Goal: Task Accomplishment & Management: Complete application form

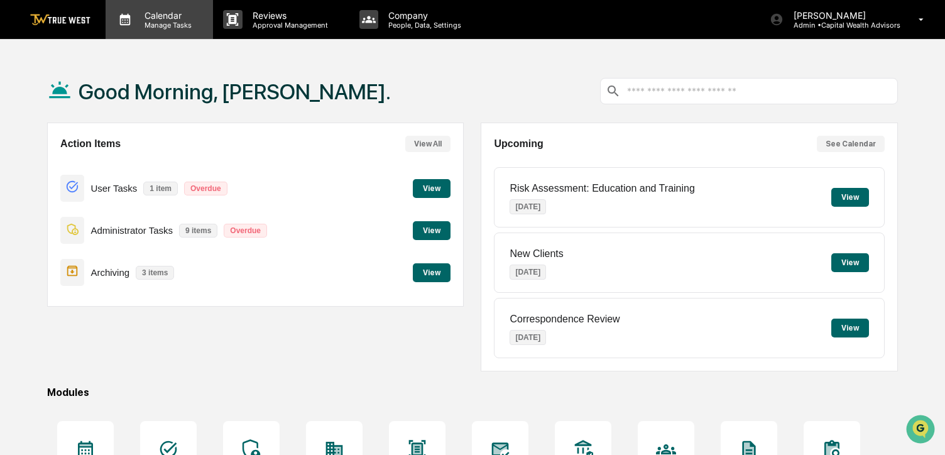
click at [181, 25] on p "Manage Tasks" at bounding box center [166, 25] width 63 height 9
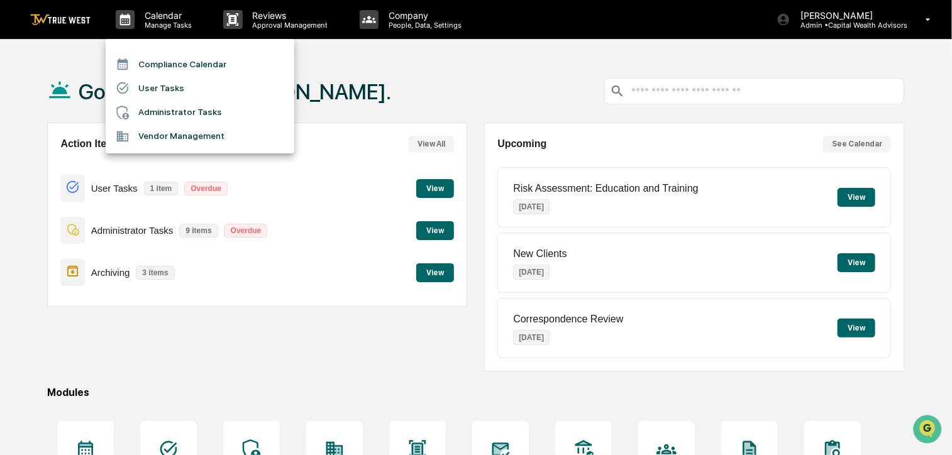
click at [180, 65] on li "Compliance Calendar" at bounding box center [200, 64] width 189 height 24
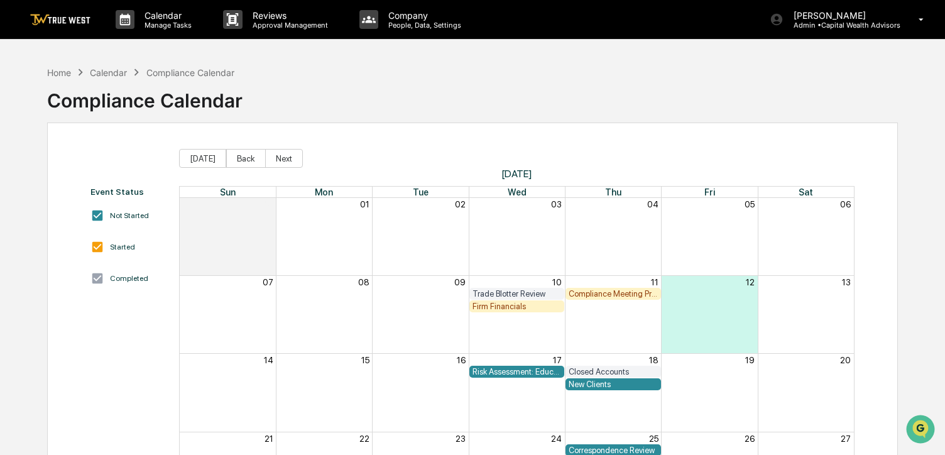
click at [517, 305] on div "Firm Financials" at bounding box center [517, 306] width 89 height 9
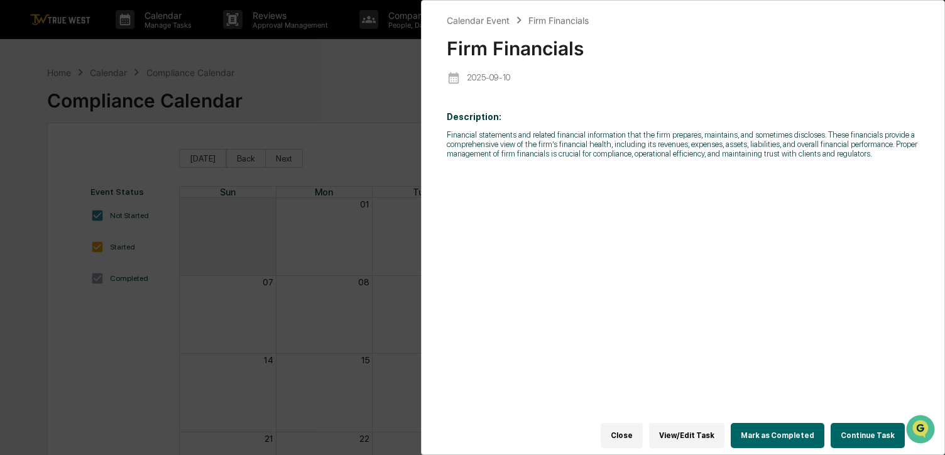
click at [849, 430] on button "Continue Task" at bounding box center [868, 435] width 74 height 25
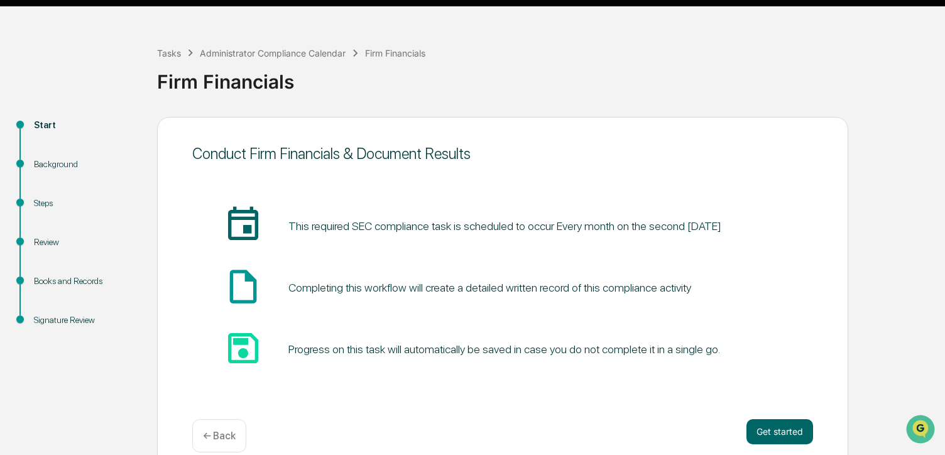
scroll to position [50, 0]
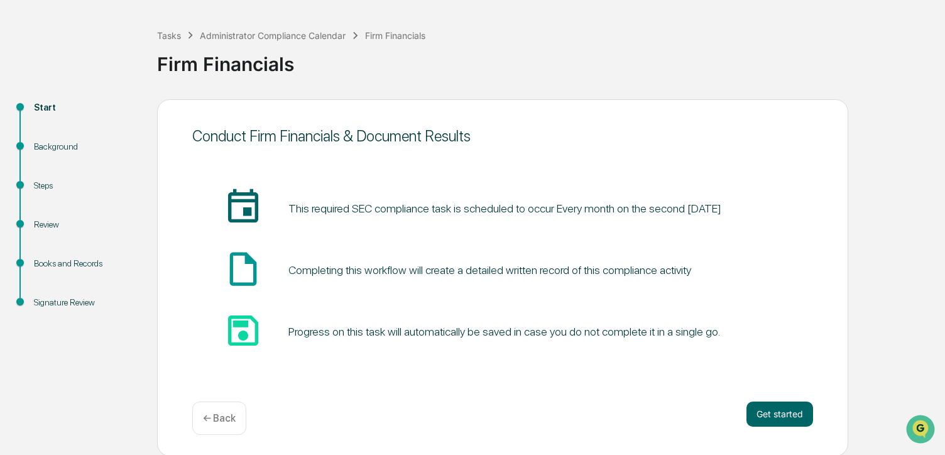
click at [771, 400] on div "Conduct Firm Financials & Document Results insert_invitation_icon This required…" at bounding box center [502, 277] width 691 height 357
click at [781, 416] on button "Get started" at bounding box center [780, 414] width 67 height 25
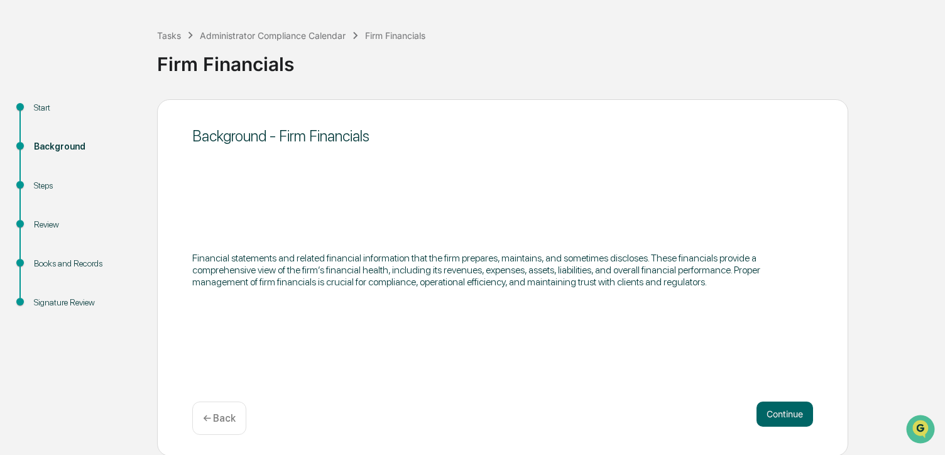
click at [781, 414] on button "Continue" at bounding box center [785, 414] width 57 height 25
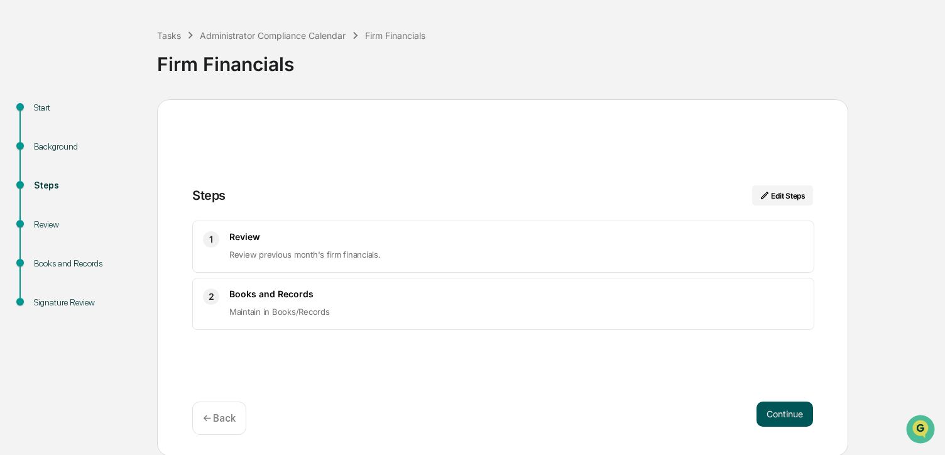
click at [779, 406] on button "Continue" at bounding box center [785, 414] width 57 height 25
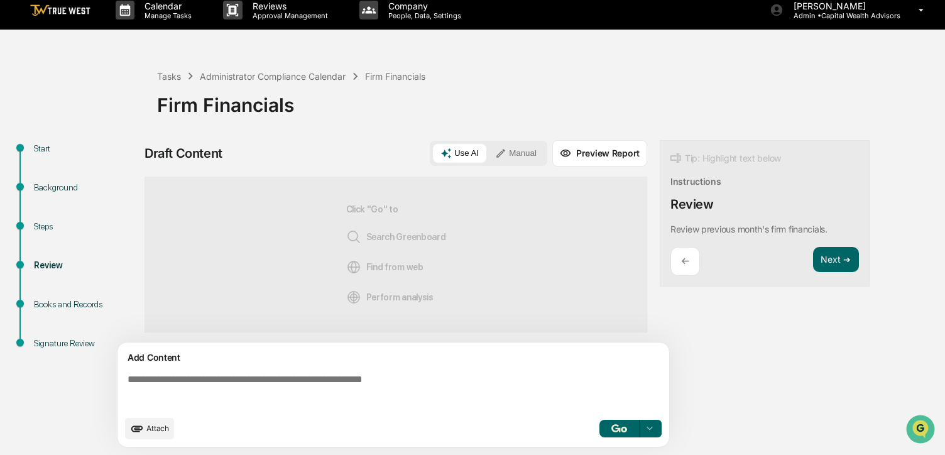
scroll to position [9, 0]
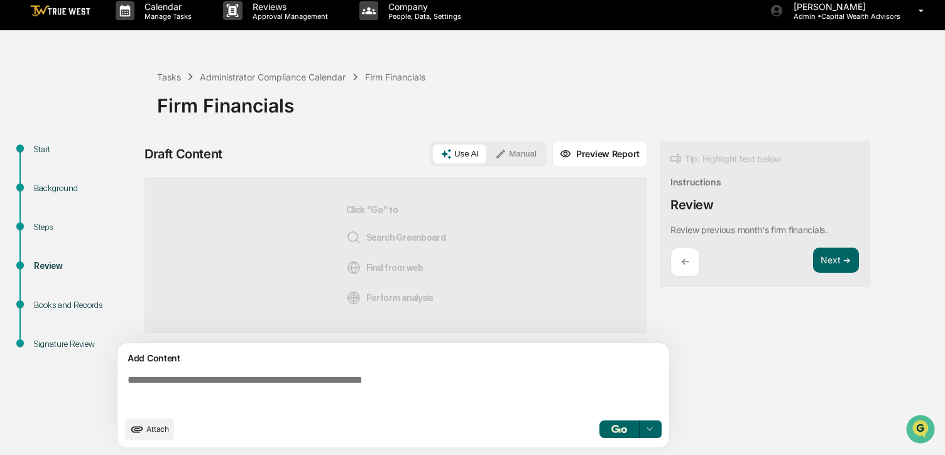
click at [510, 145] on button "Manual" at bounding box center [516, 154] width 57 height 19
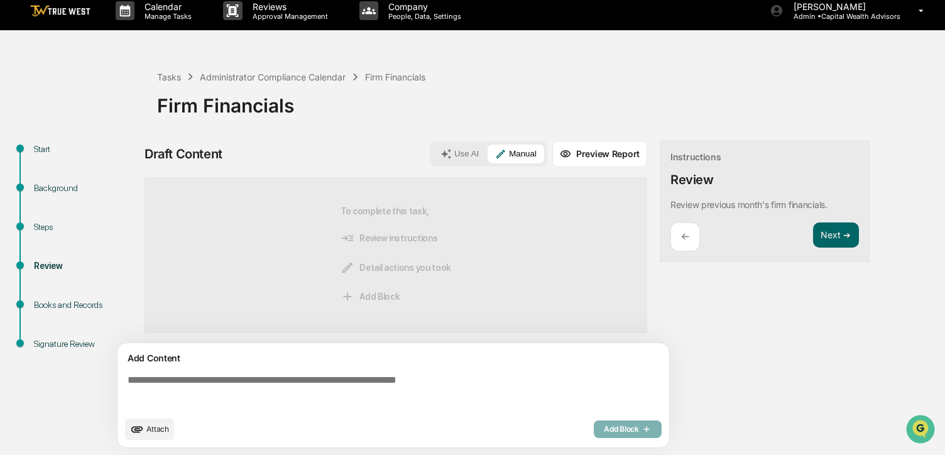
click at [142, 426] on icon "upload document" at bounding box center [137, 429] width 14 height 14
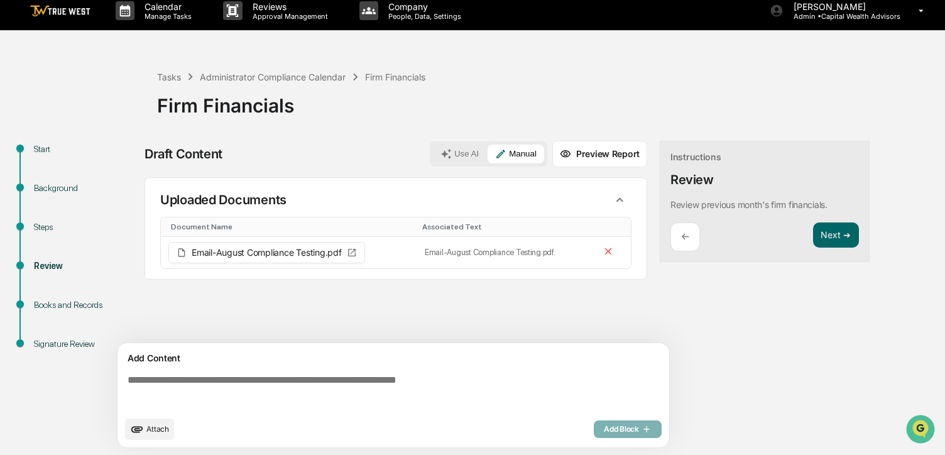
click at [474, 382] on textarea at bounding box center [396, 392] width 547 height 45
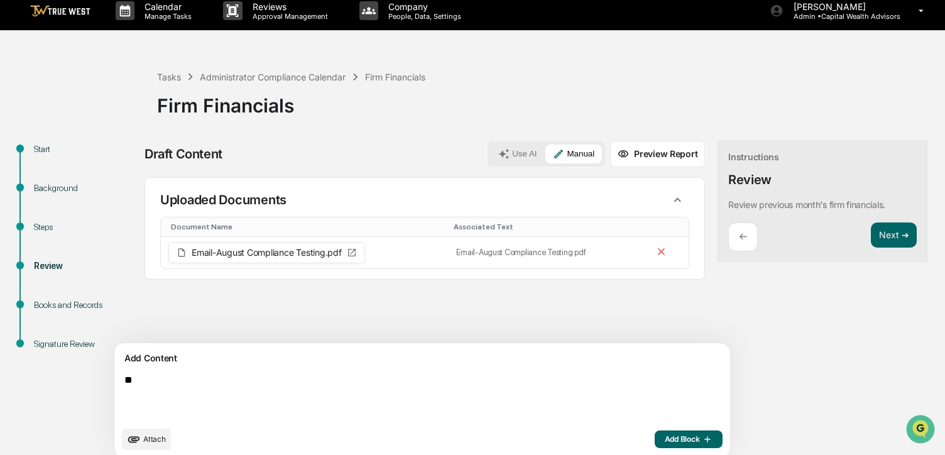
type textarea "*"
type textarea "**********"
click at [665, 434] on span "Add Block" at bounding box center [689, 439] width 48 height 10
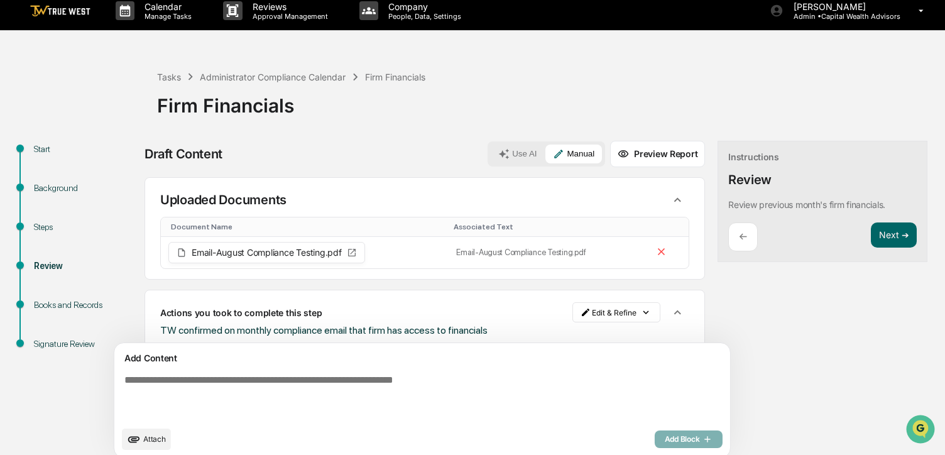
click at [835, 220] on div "Instructions Review Review previous month's firm financials. ← Next ➔" at bounding box center [823, 202] width 210 height 122
click at [871, 231] on button "Next ➔" at bounding box center [894, 236] width 46 height 26
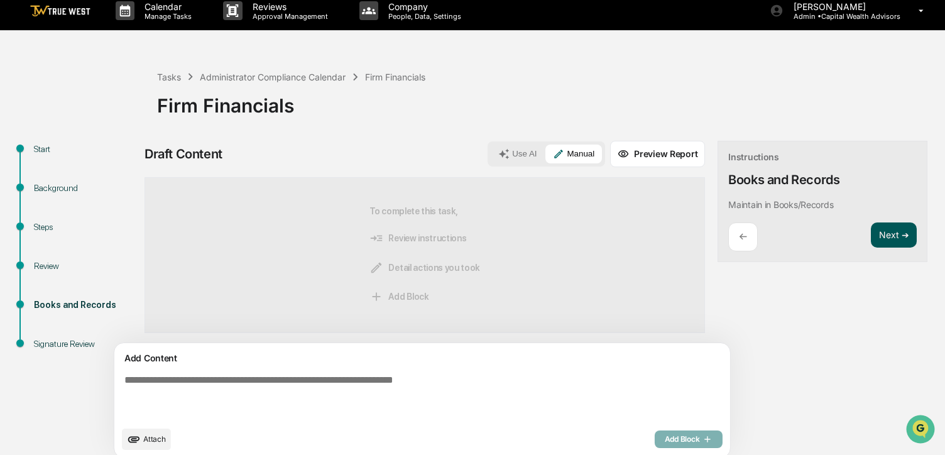
click at [871, 229] on button "Next ➔" at bounding box center [894, 236] width 46 height 26
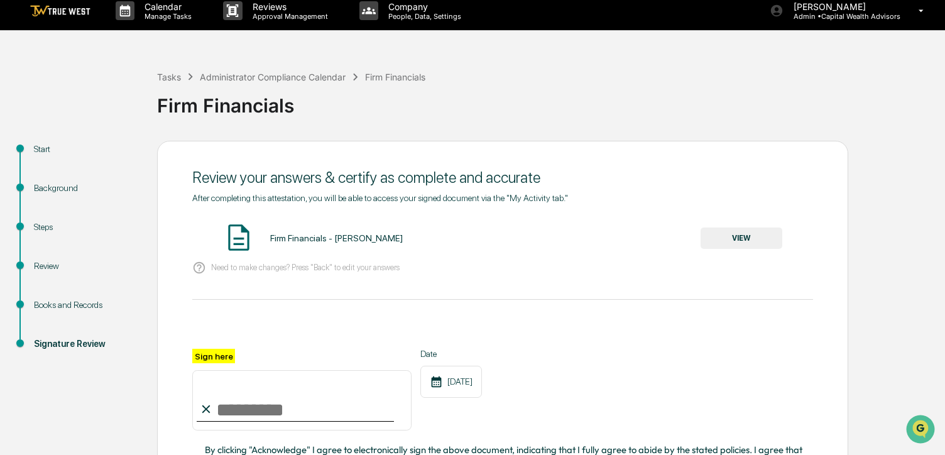
click at [276, 392] on input "Sign here" at bounding box center [301, 400] width 219 height 60
type input "**********"
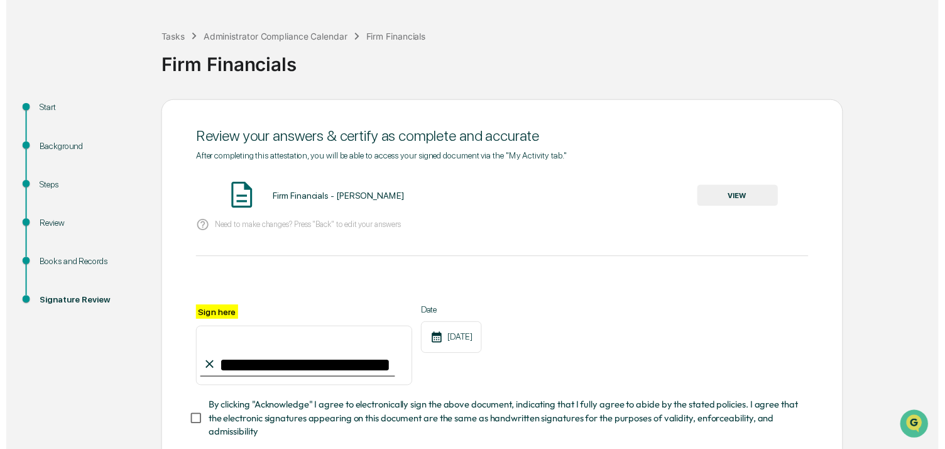
scroll to position [129, 0]
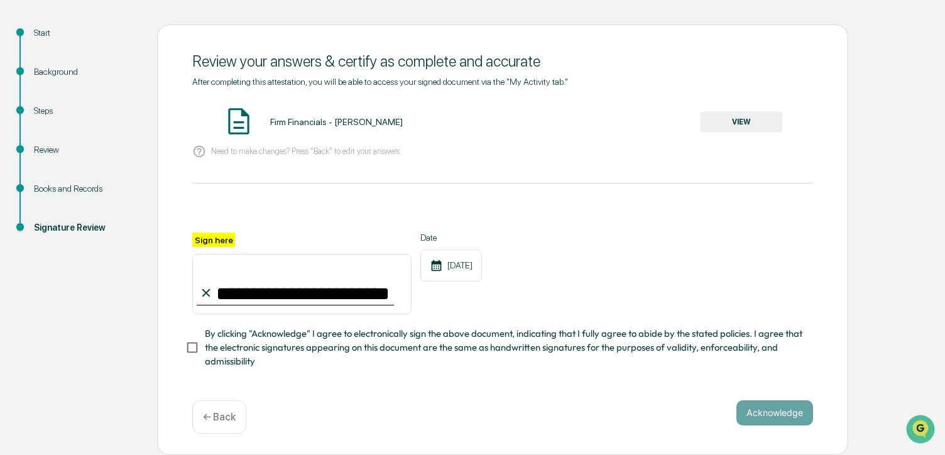
click at [217, 341] on span "By clicking "Acknowledge" I agree to electronically sign the above document, in…" at bounding box center [504, 348] width 598 height 42
click at [761, 123] on button "VIEW" at bounding box center [742, 121] width 82 height 21
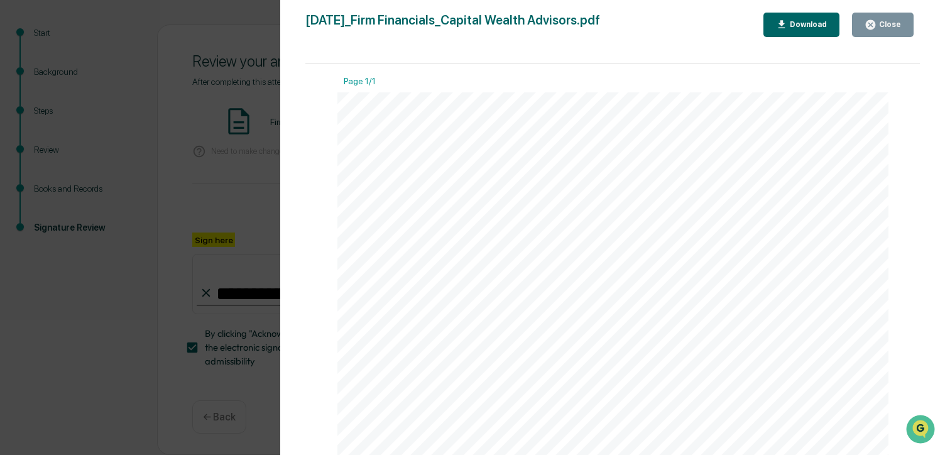
click at [872, 25] on icon "button" at bounding box center [871, 25] width 12 height 12
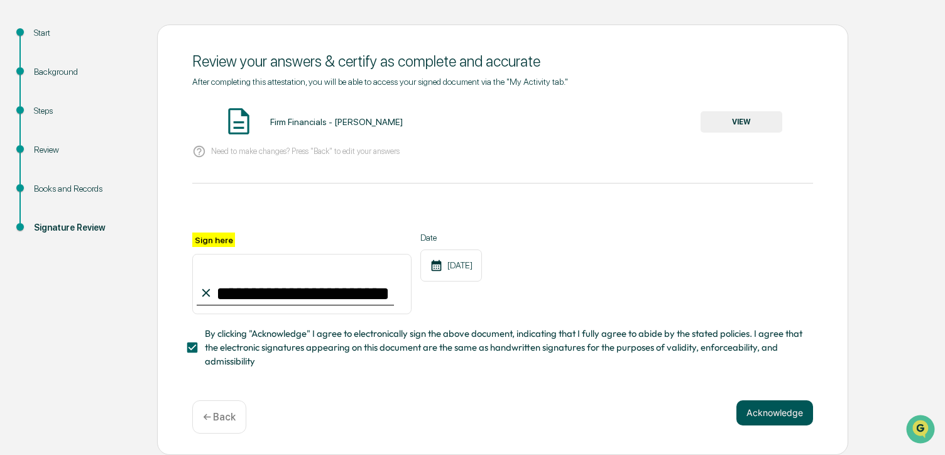
click at [757, 409] on button "Acknowledge" at bounding box center [775, 412] width 77 height 25
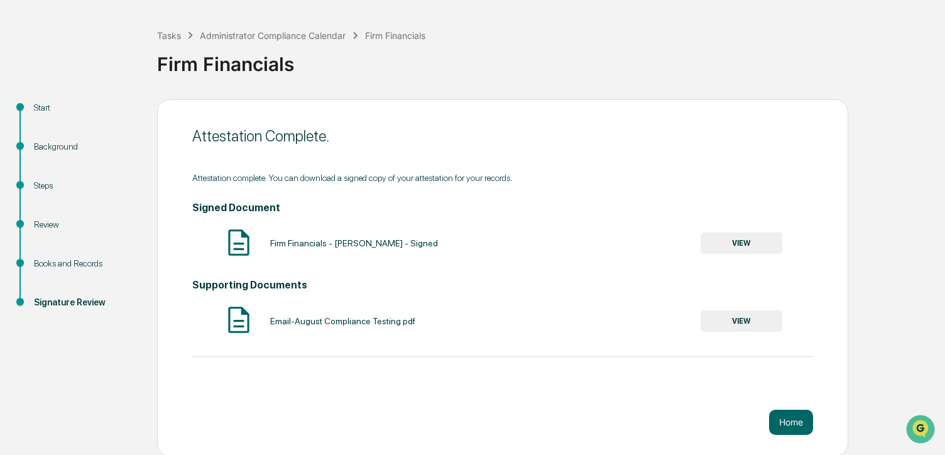
scroll to position [0, 0]
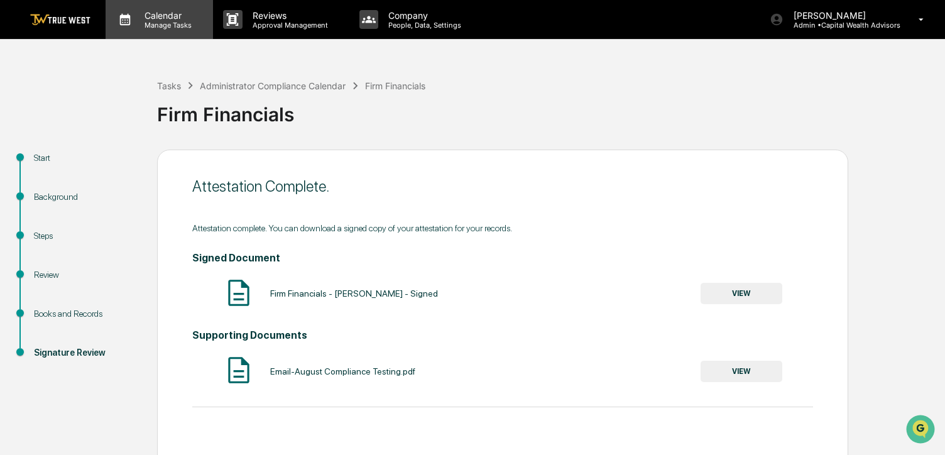
click at [173, 27] on p "Manage Tasks" at bounding box center [166, 25] width 63 height 9
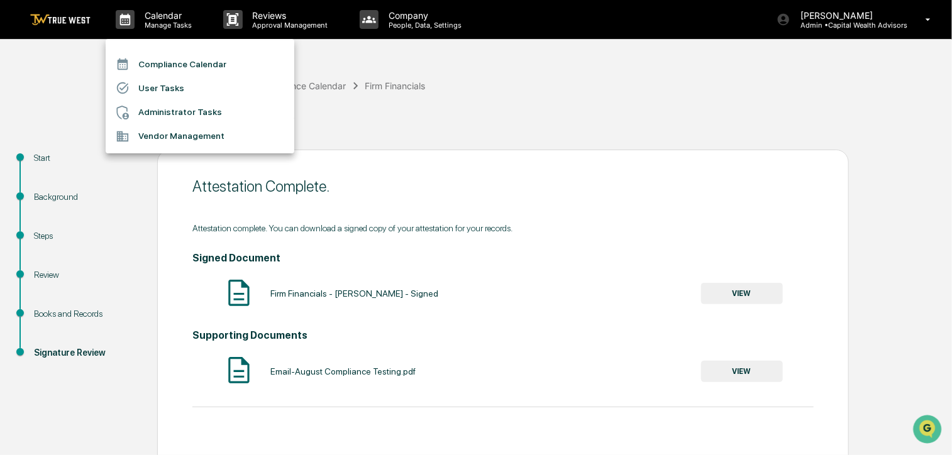
click at [175, 62] on li "Compliance Calendar" at bounding box center [200, 64] width 189 height 24
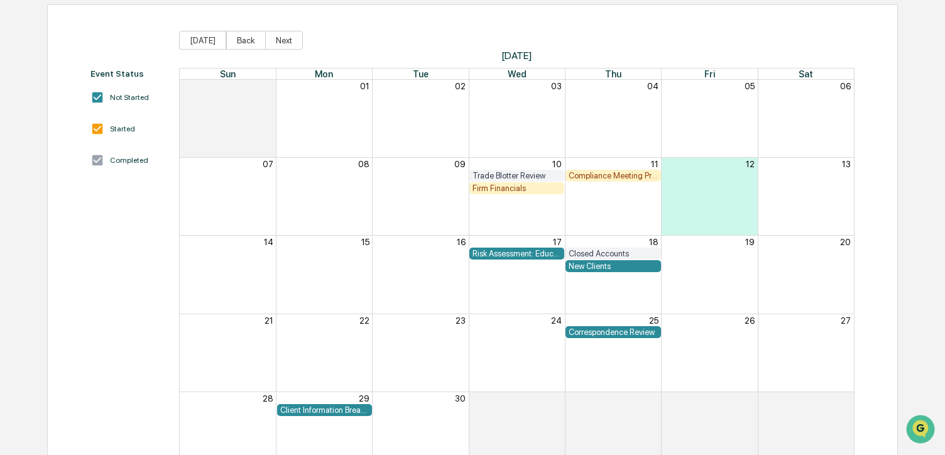
scroll to position [126, 0]
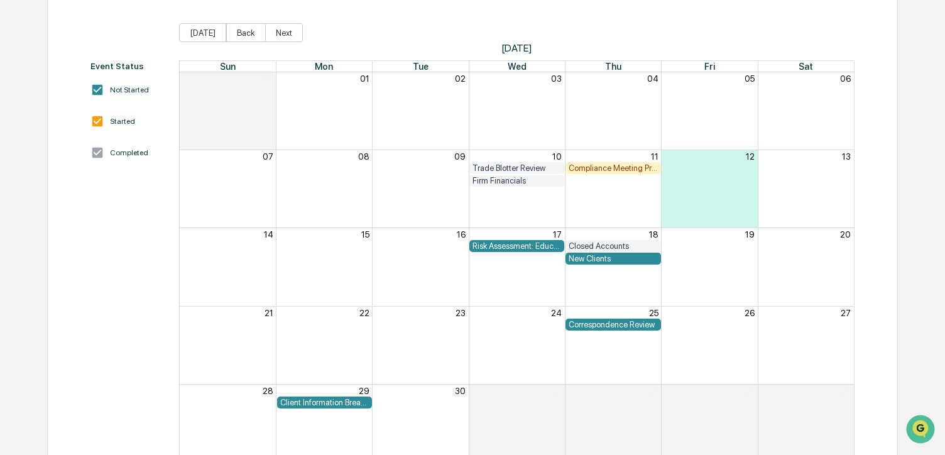
click at [333, 407] on div "Client Information Breach" at bounding box center [324, 402] width 89 height 9
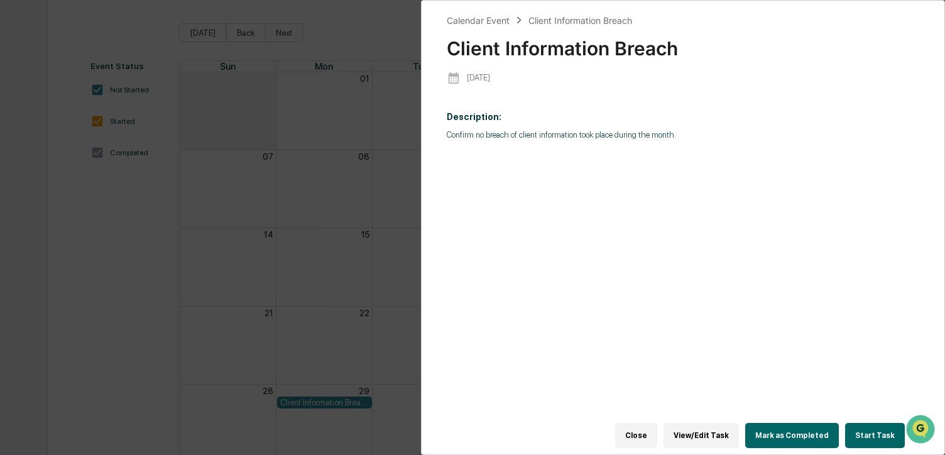
click at [866, 431] on button "Start Task" at bounding box center [875, 435] width 60 height 25
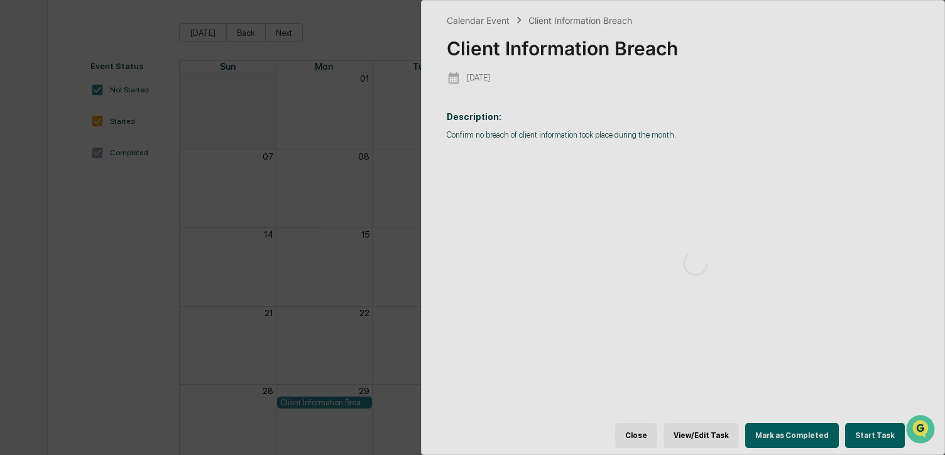
click at [866, 430] on div at bounding box center [696, 263] width 548 height 525
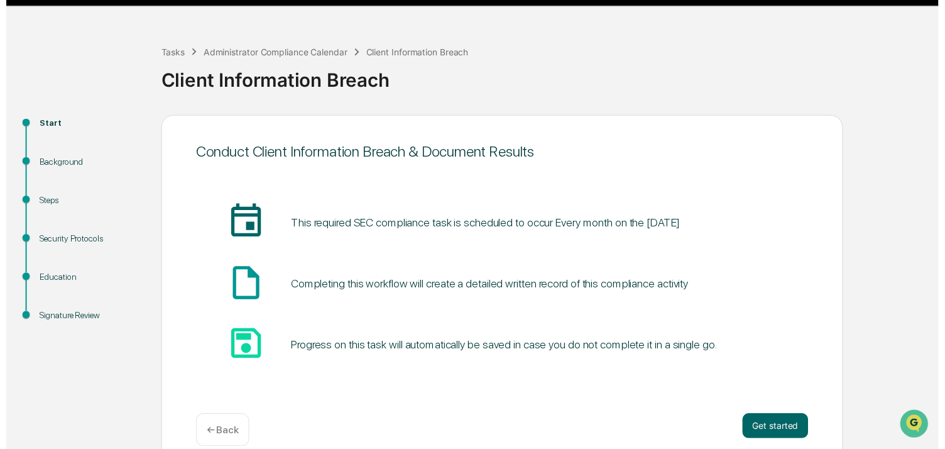
scroll to position [50, 0]
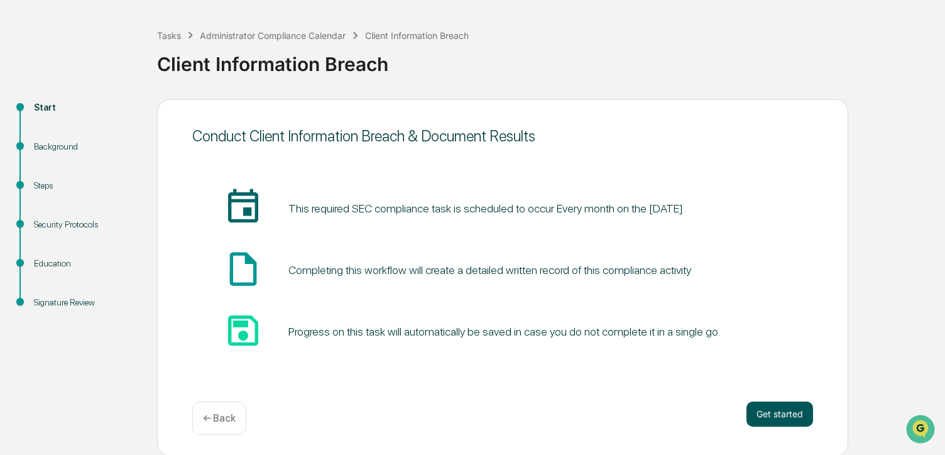
click at [804, 402] on button "Get started" at bounding box center [780, 414] width 67 height 25
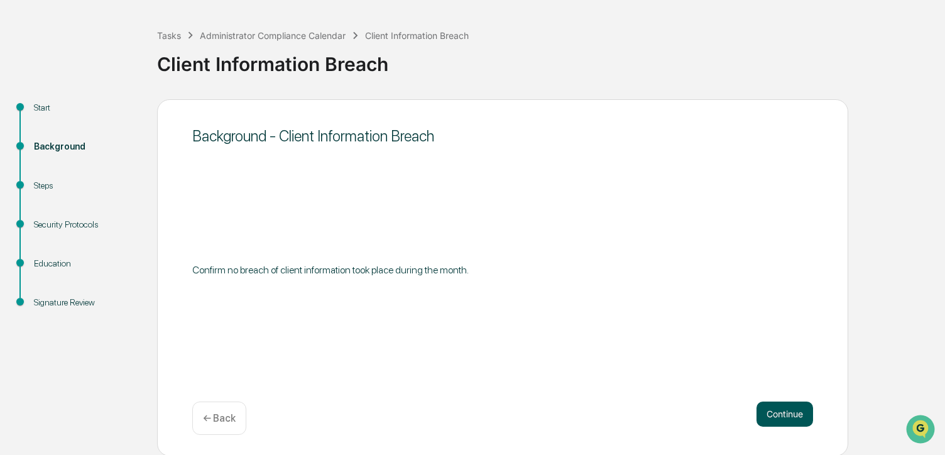
click at [774, 408] on button "Continue" at bounding box center [785, 414] width 57 height 25
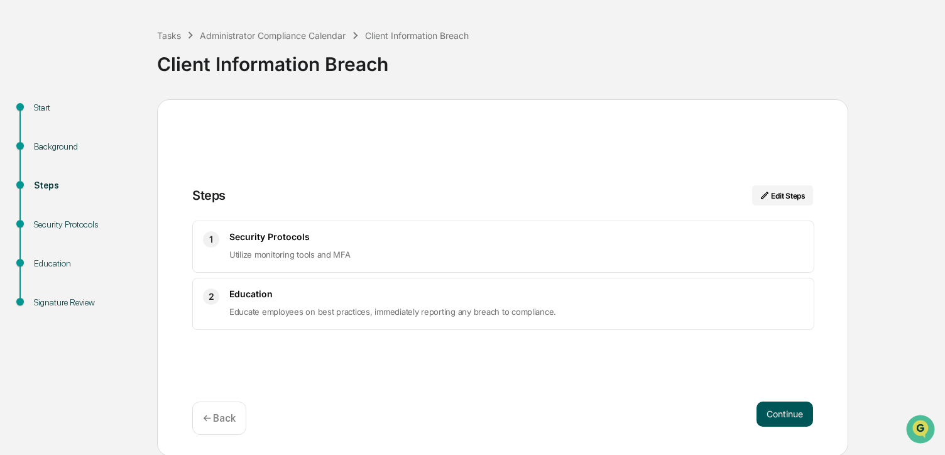
click at [773, 415] on button "Continue" at bounding box center [785, 414] width 57 height 25
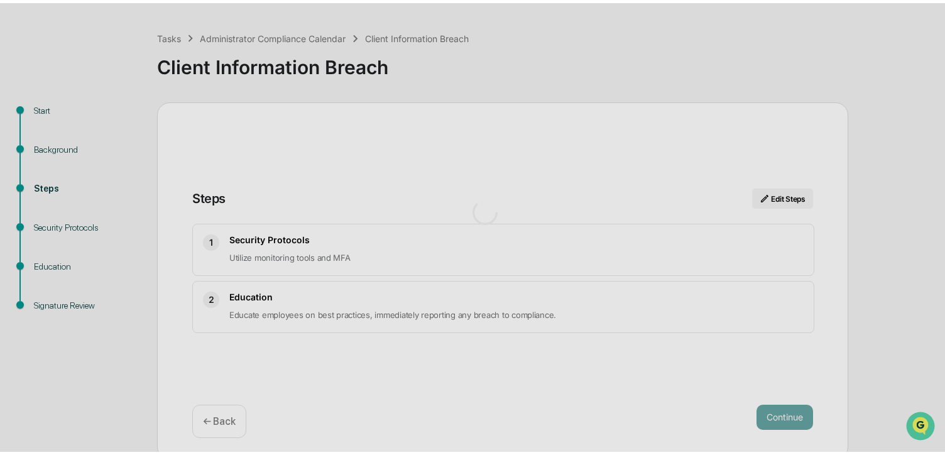
scroll to position [9, 0]
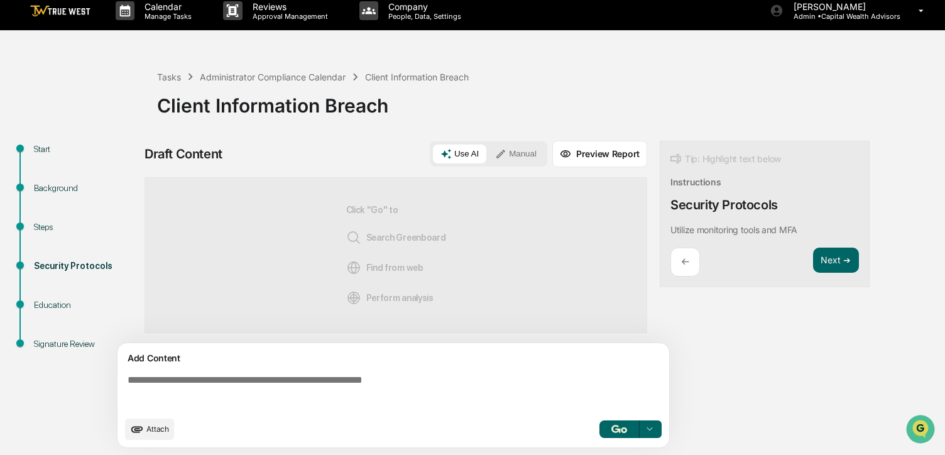
click at [523, 148] on button "Manual" at bounding box center [516, 154] width 57 height 19
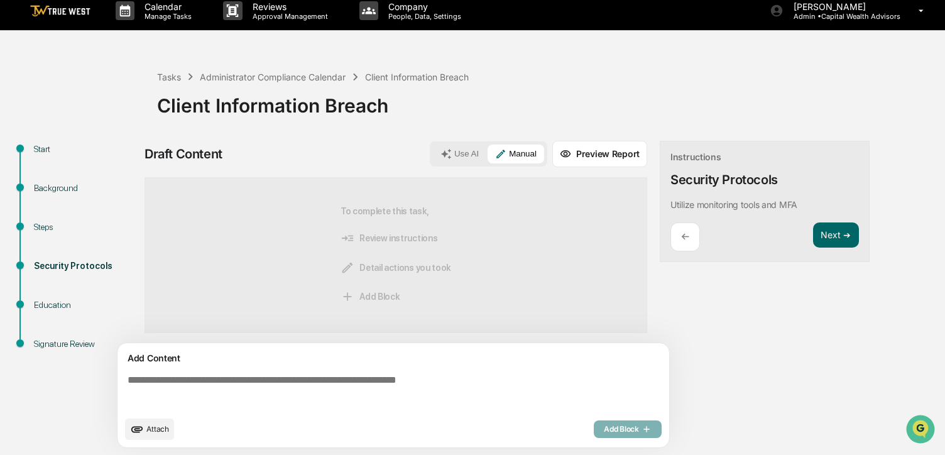
click at [151, 436] on button "Attach" at bounding box center [149, 429] width 49 height 21
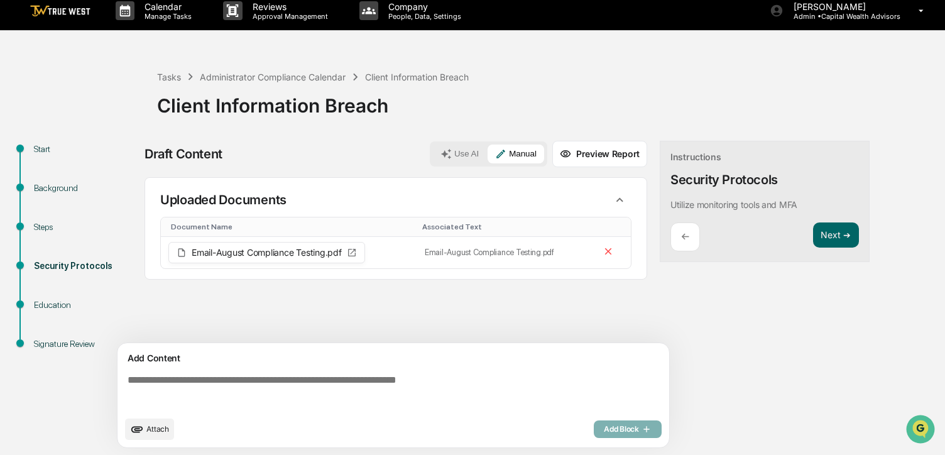
click at [283, 371] on textarea at bounding box center [396, 392] width 547 height 45
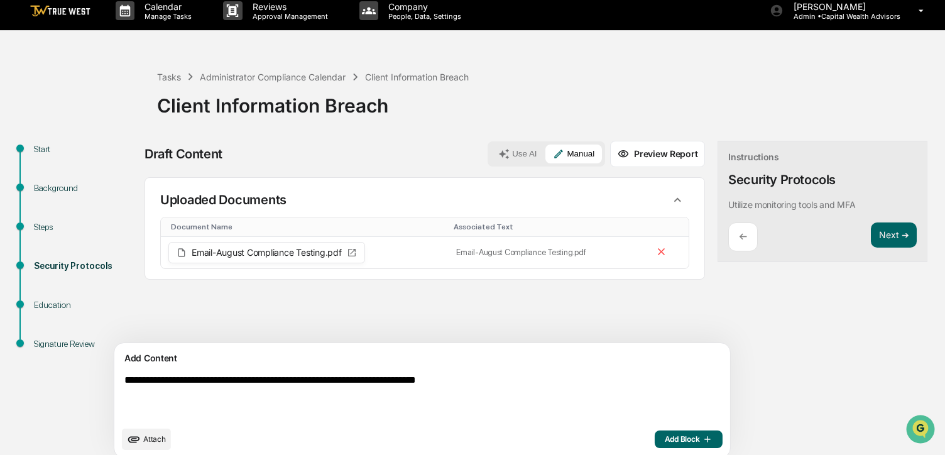
type textarea "**********"
click at [655, 431] on button "Add Block" at bounding box center [689, 440] width 68 height 18
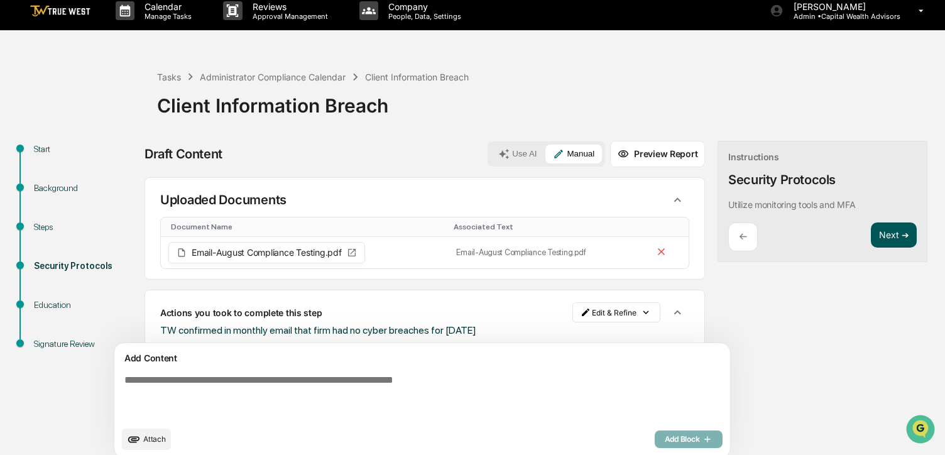
click at [871, 234] on button "Next ➔" at bounding box center [894, 236] width 46 height 26
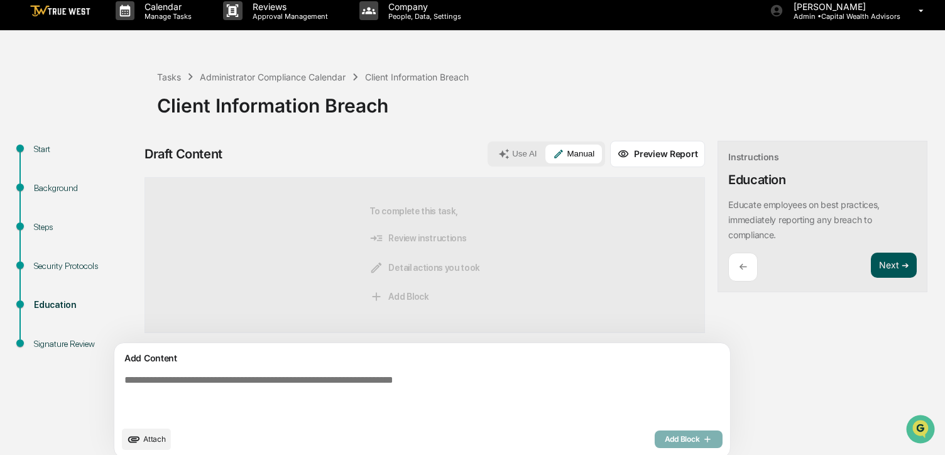
click at [871, 253] on button "Next ➔" at bounding box center [894, 266] width 46 height 26
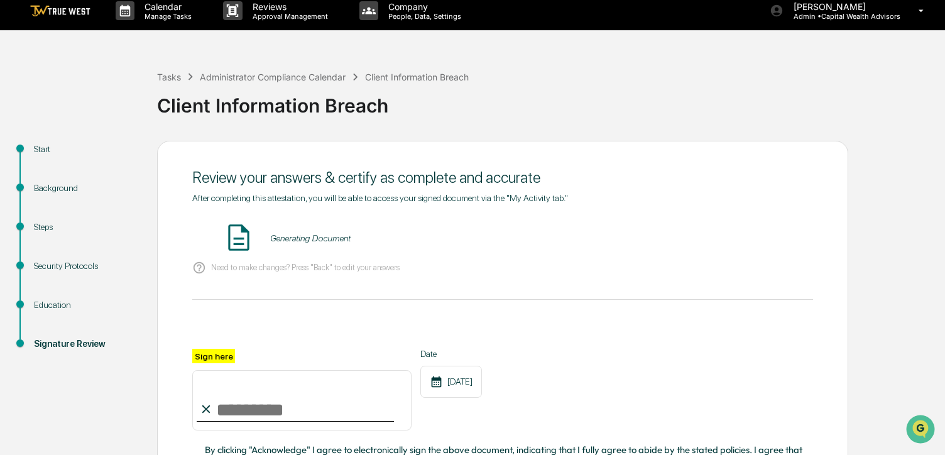
click at [830, 263] on div "Review your answers & certify as complete and accurate After completing this at…" at bounding box center [502, 356] width 691 height 431
click at [259, 419] on input "Sign here" at bounding box center [301, 400] width 219 height 60
type input "**********"
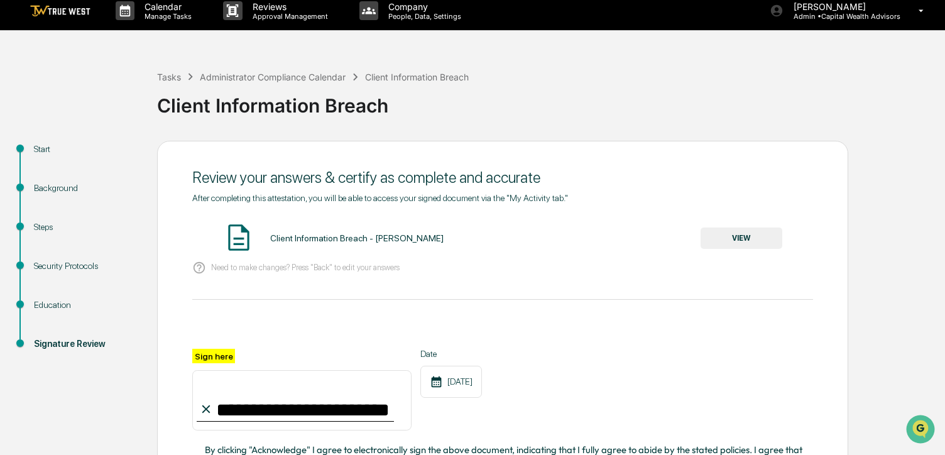
click at [737, 229] on button "VIEW" at bounding box center [742, 238] width 82 height 21
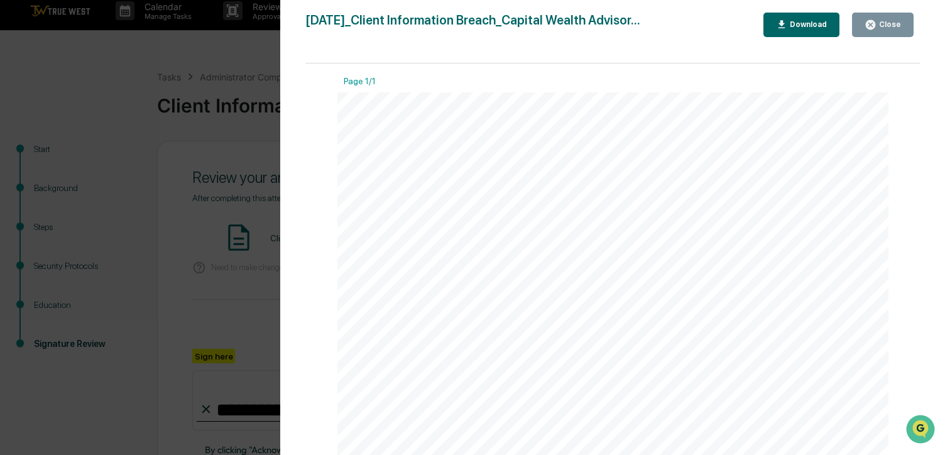
click at [899, 28] on div "Close" at bounding box center [889, 24] width 25 height 9
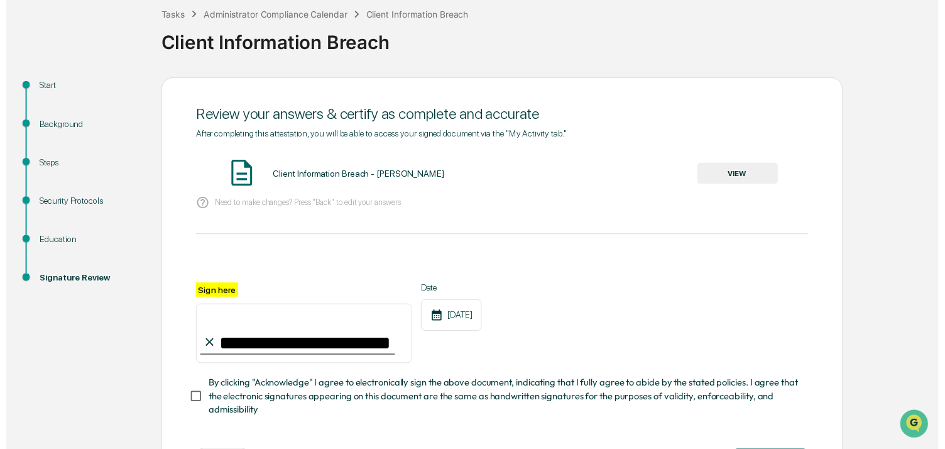
scroll to position [129, 0]
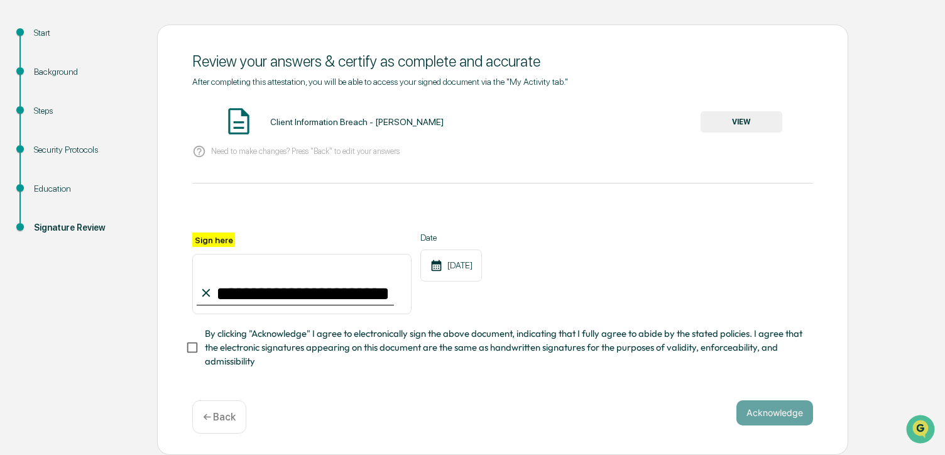
click at [355, 338] on span "By clicking "Acknowledge" I agree to electronically sign the above document, in…" at bounding box center [504, 348] width 598 height 42
click at [779, 416] on button "Acknowledge" at bounding box center [775, 412] width 77 height 25
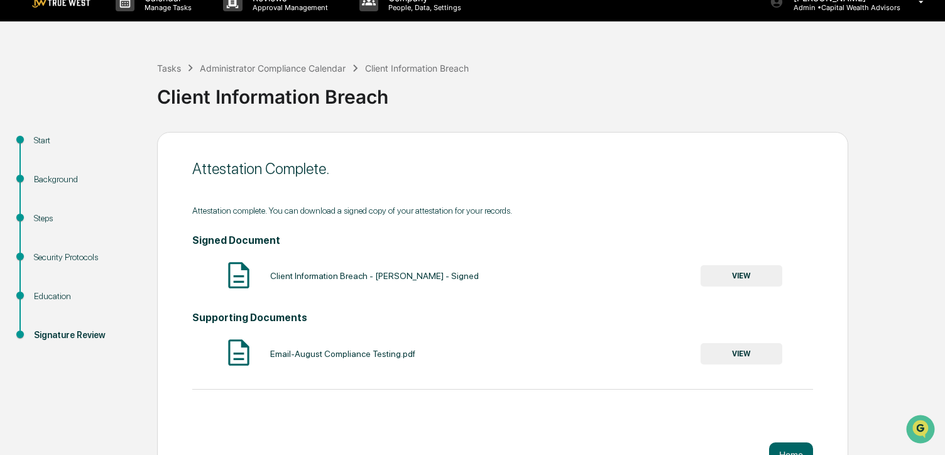
scroll to position [0, 0]
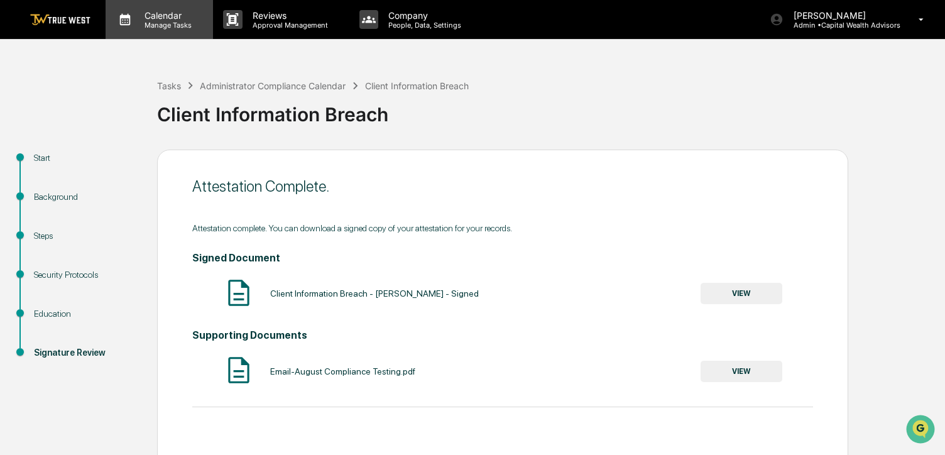
click at [186, 17] on p "Calendar" at bounding box center [166, 15] width 63 height 11
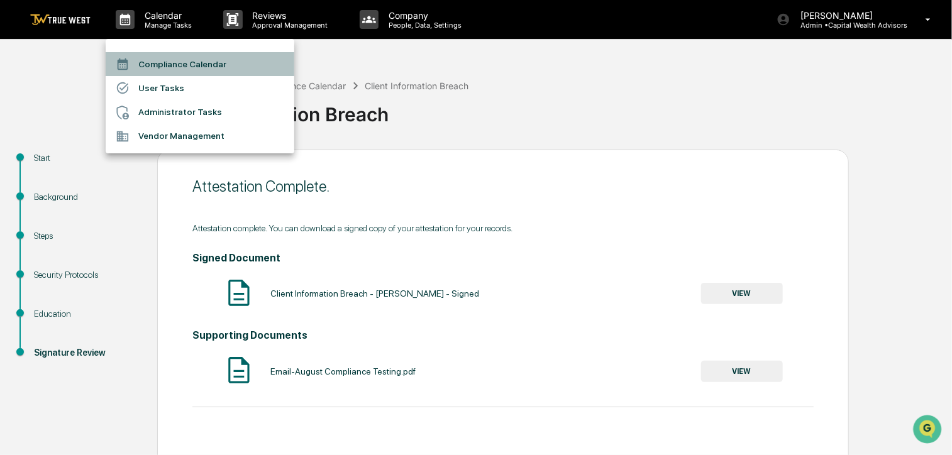
click at [186, 65] on li "Compliance Calendar" at bounding box center [200, 64] width 189 height 24
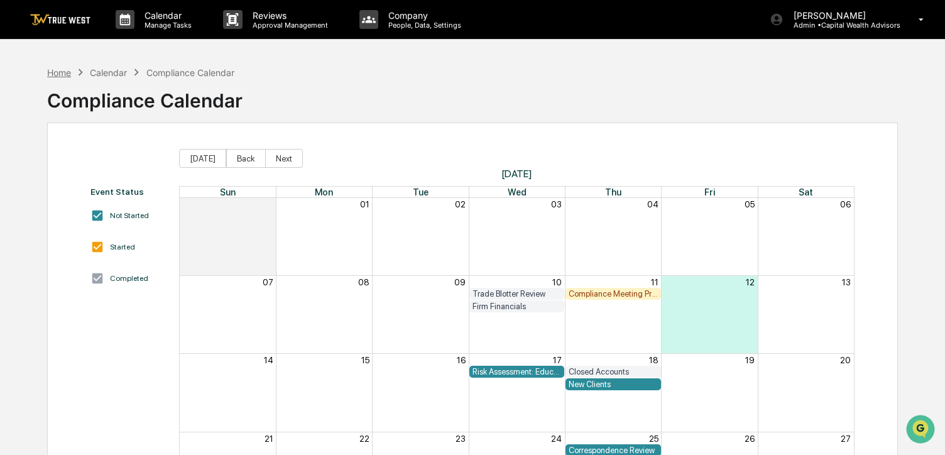
click at [65, 75] on div "Home" at bounding box center [59, 72] width 24 height 11
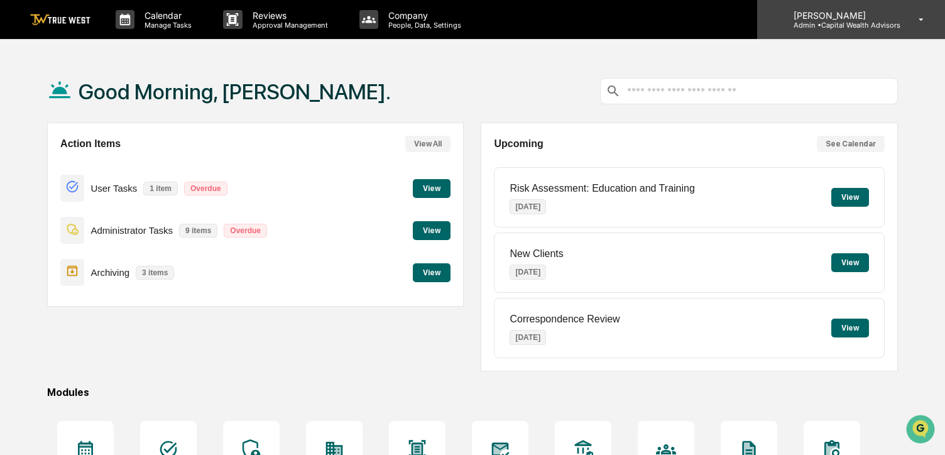
click at [865, 30] on div "[PERSON_NAME] Admin • Capital Wealth Advisors" at bounding box center [851, 19] width 188 height 39
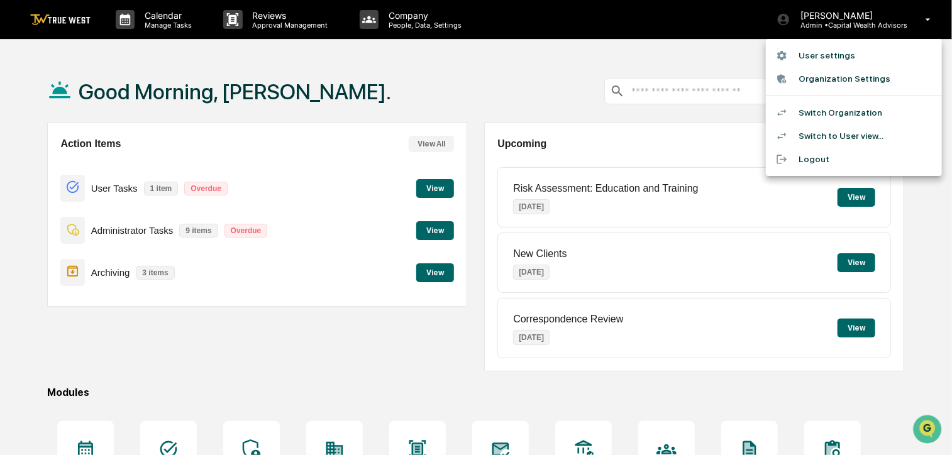
click at [851, 110] on li "Switch Organization" at bounding box center [854, 112] width 176 height 23
